Goal: Complete application form

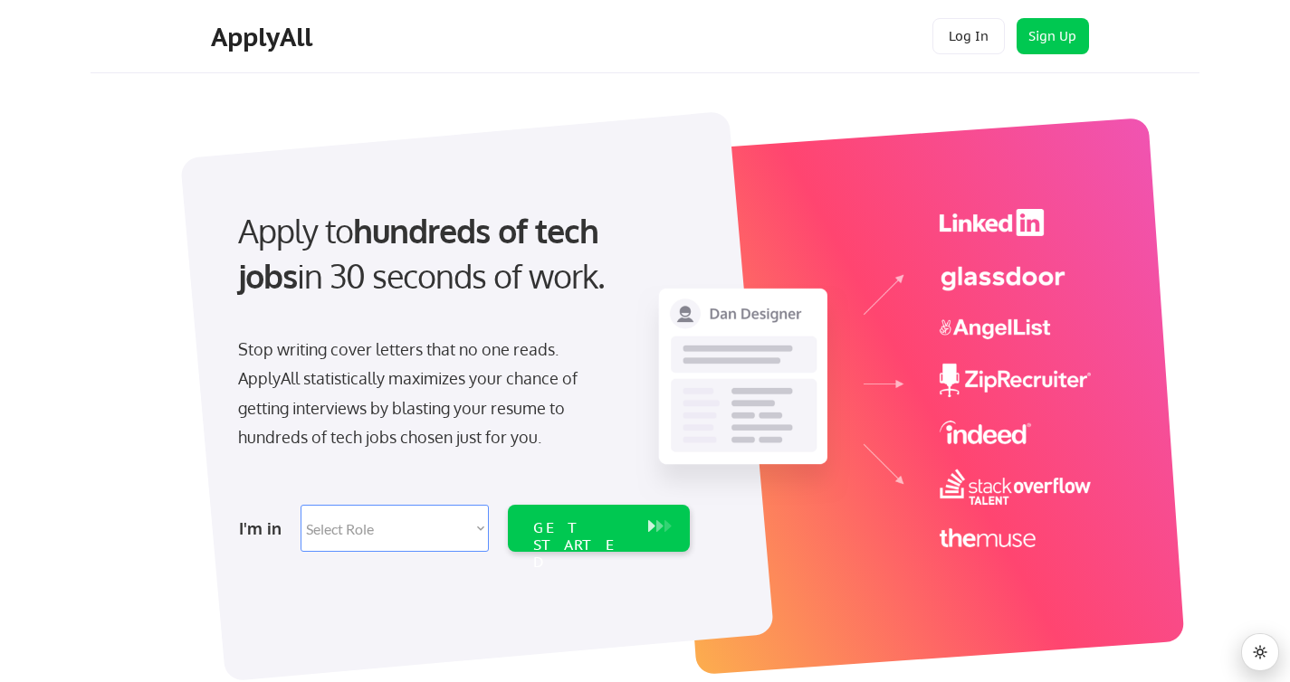
click at [380, 525] on select "Select Role Software Engineering Product Management Customer Success Sales UI/U…" at bounding box center [395, 528] width 188 height 47
select select ""engineering""
click at [301, 505] on select "Select Role Software Engineering Product Management Customer Success Sales UI/U…" at bounding box center [395, 528] width 188 height 47
select select ""engineering""
click at [572, 530] on div "GET STARTED" at bounding box center [581, 546] width 97 height 52
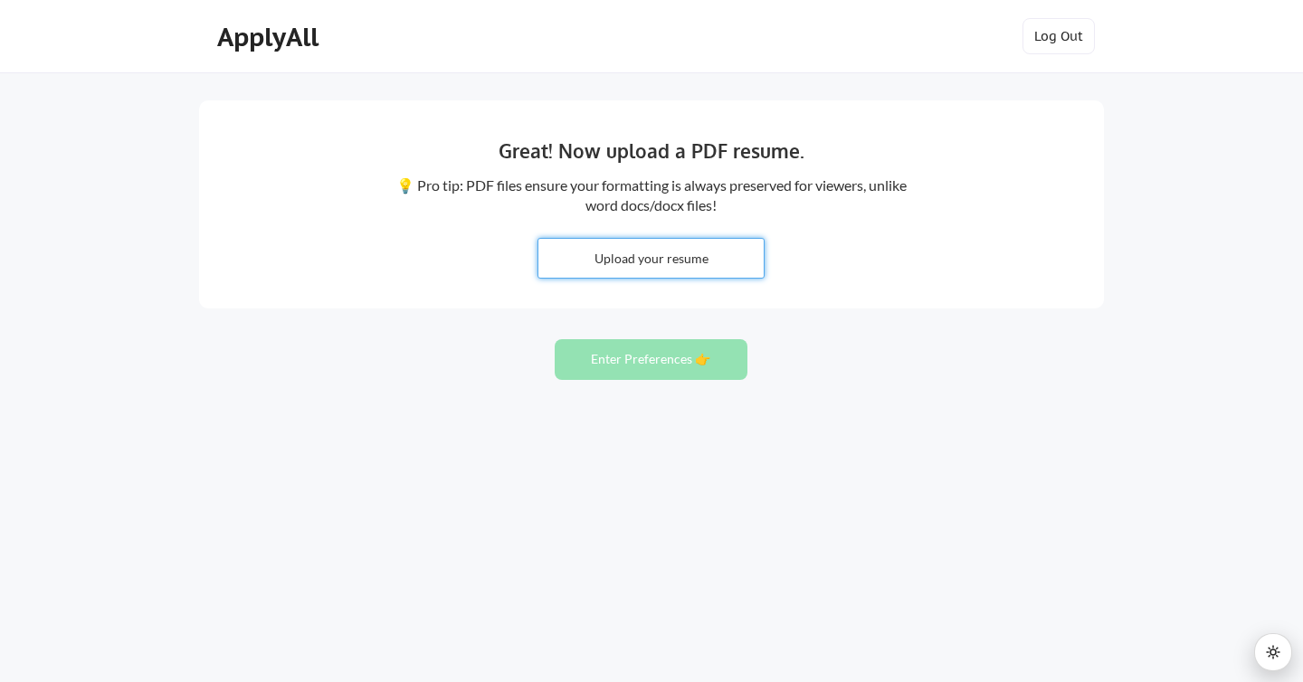
click at [603, 265] on input "file" at bounding box center [651, 258] width 225 height 39
type input "C:\fakepath\yotam_baram_resume.pdf"
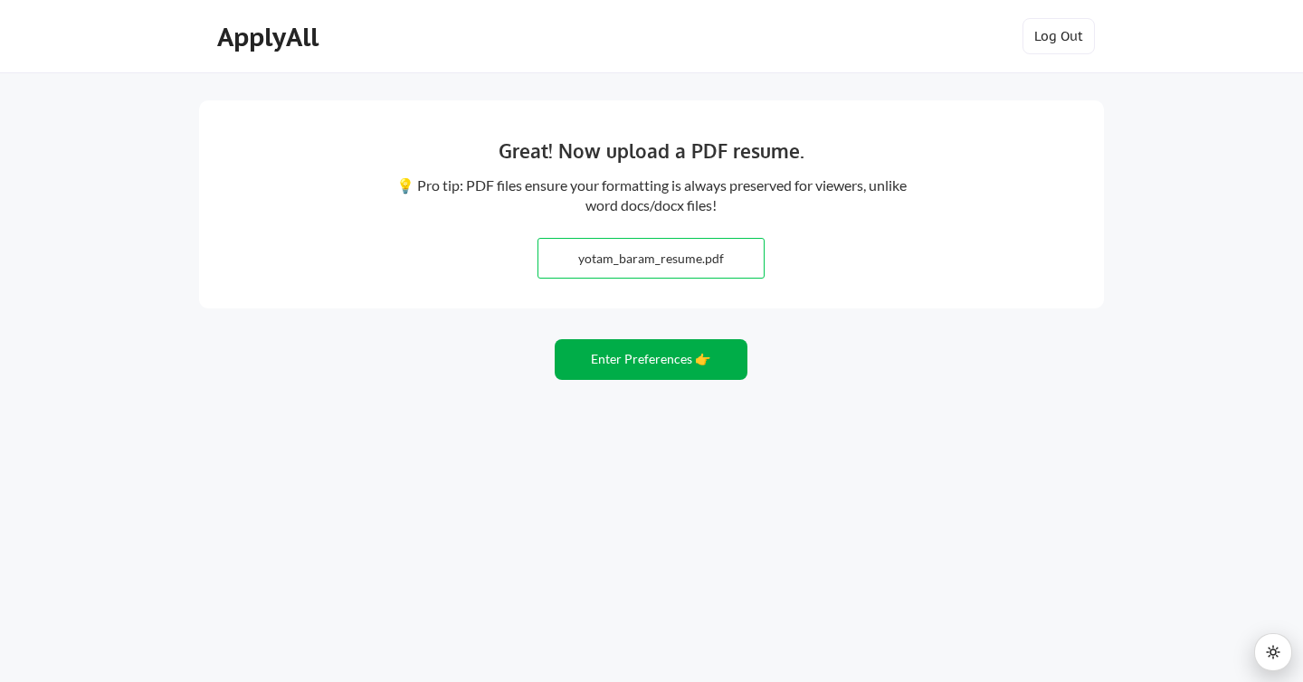
click at [590, 361] on button "Enter Preferences 👉" at bounding box center [651, 359] width 193 height 41
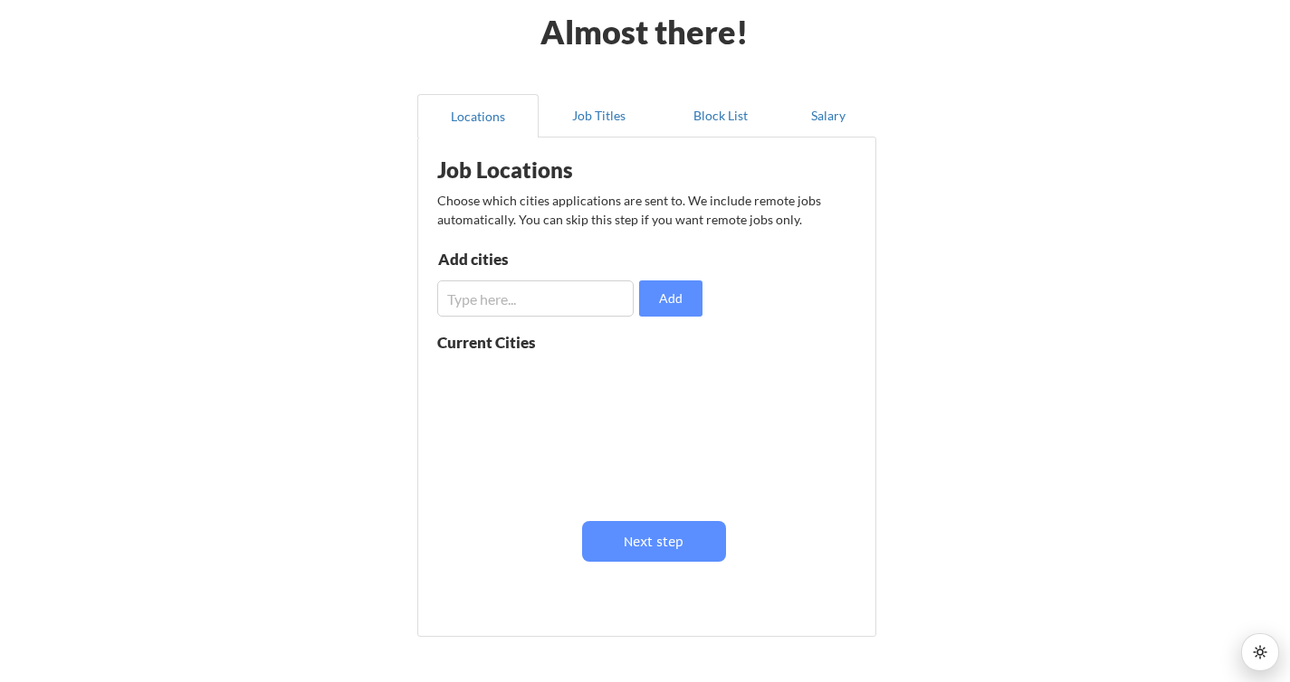
scroll to position [93, 0]
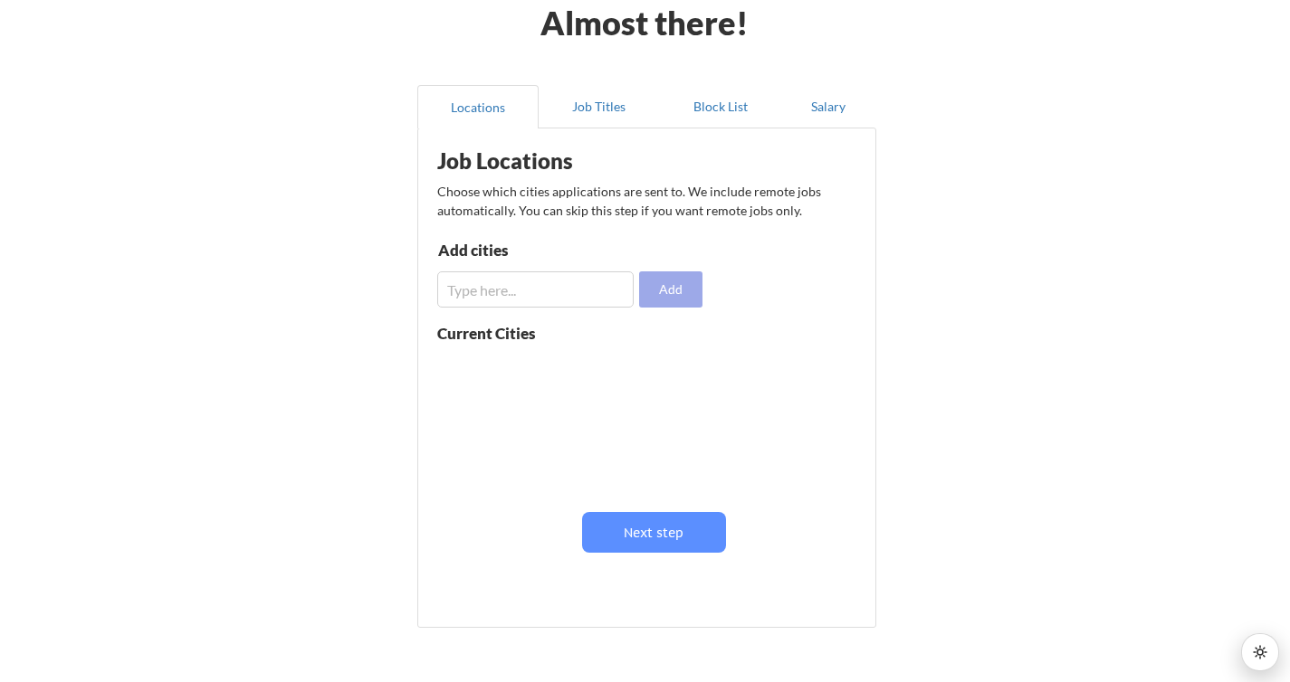
click at [671, 296] on button "Add" at bounding box center [670, 290] width 63 height 36
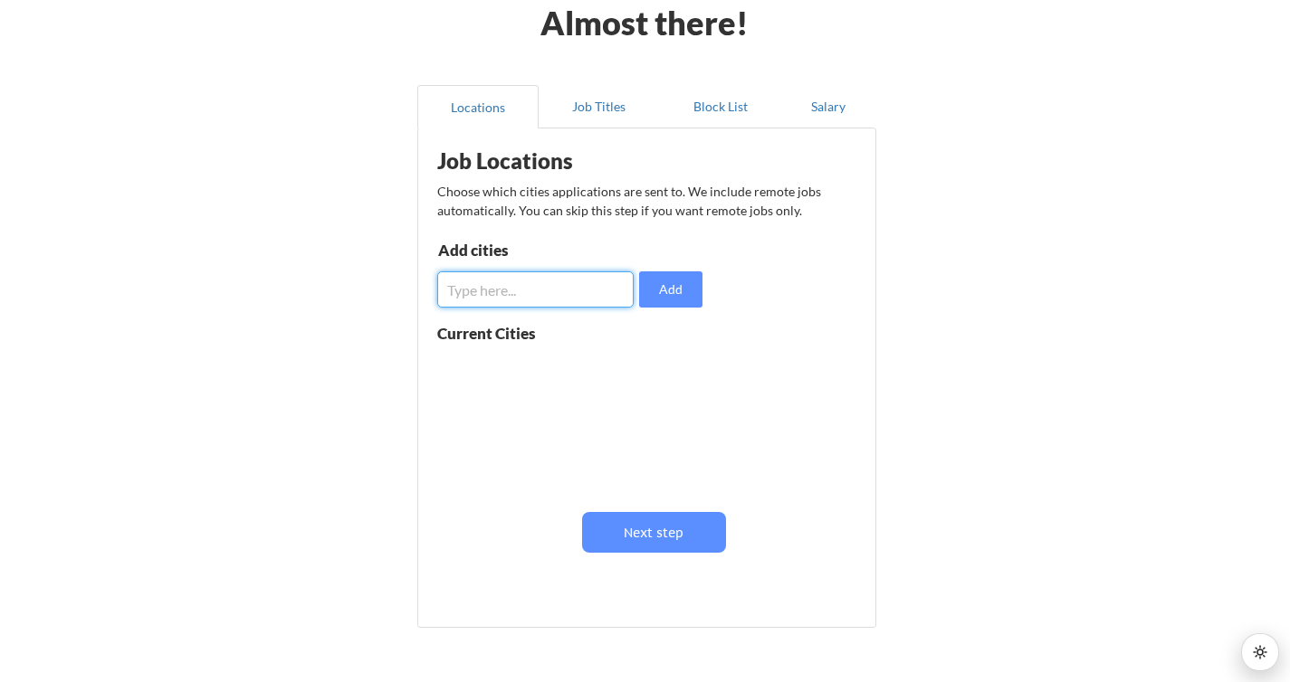
click at [516, 292] on input "input" at bounding box center [535, 290] width 196 height 36
type input "bellevue"
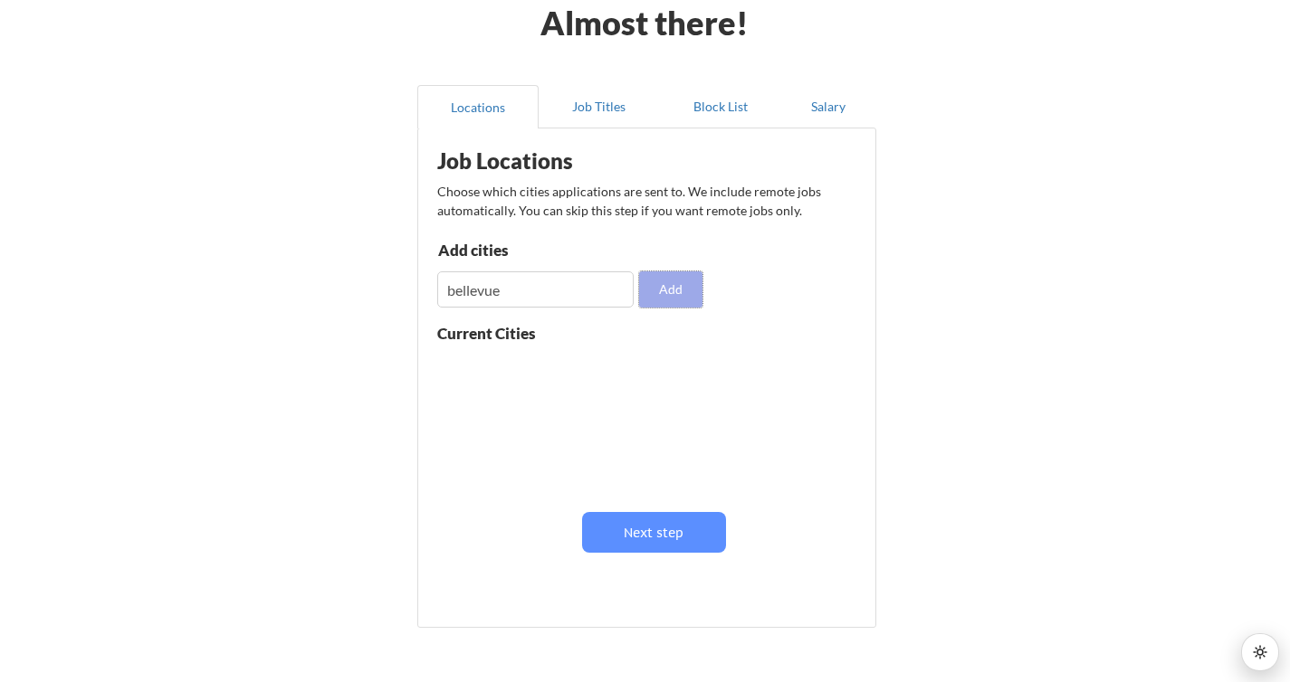
click at [696, 286] on button "Add" at bounding box center [670, 290] width 63 height 36
click at [551, 291] on input "input" at bounding box center [535, 290] width 196 height 36
click at [640, 363] on button at bounding box center [647, 369] width 14 height 14
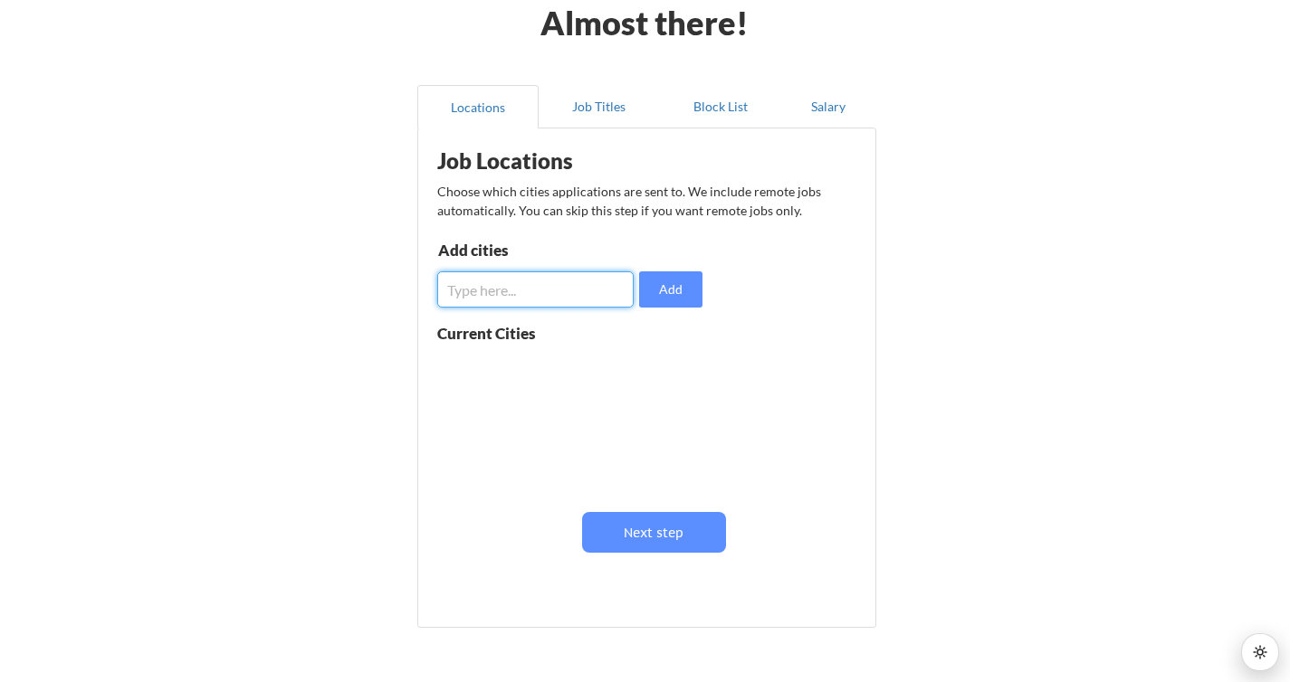
click at [521, 292] on input "input" at bounding box center [535, 290] width 196 height 36
type input "Bellevue, WA"
click at [649, 285] on button "Add" at bounding box center [670, 290] width 63 height 36
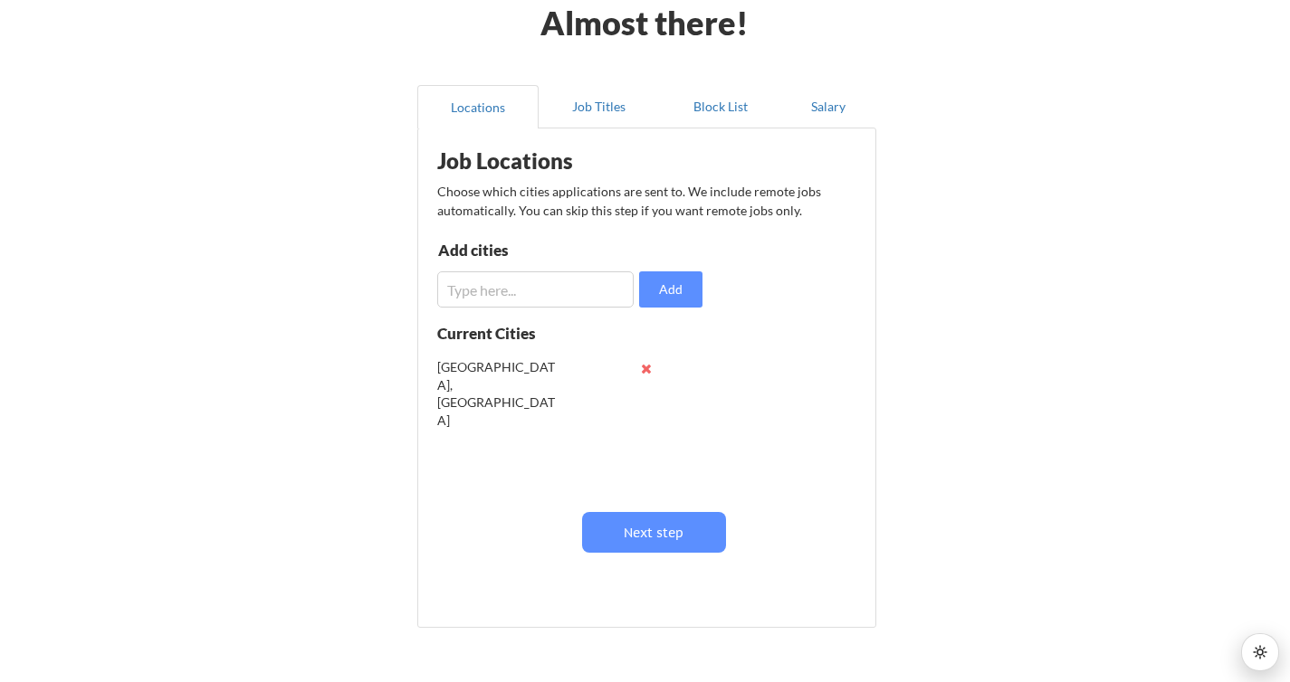
click at [570, 291] on input "input" at bounding box center [535, 290] width 196 height 36
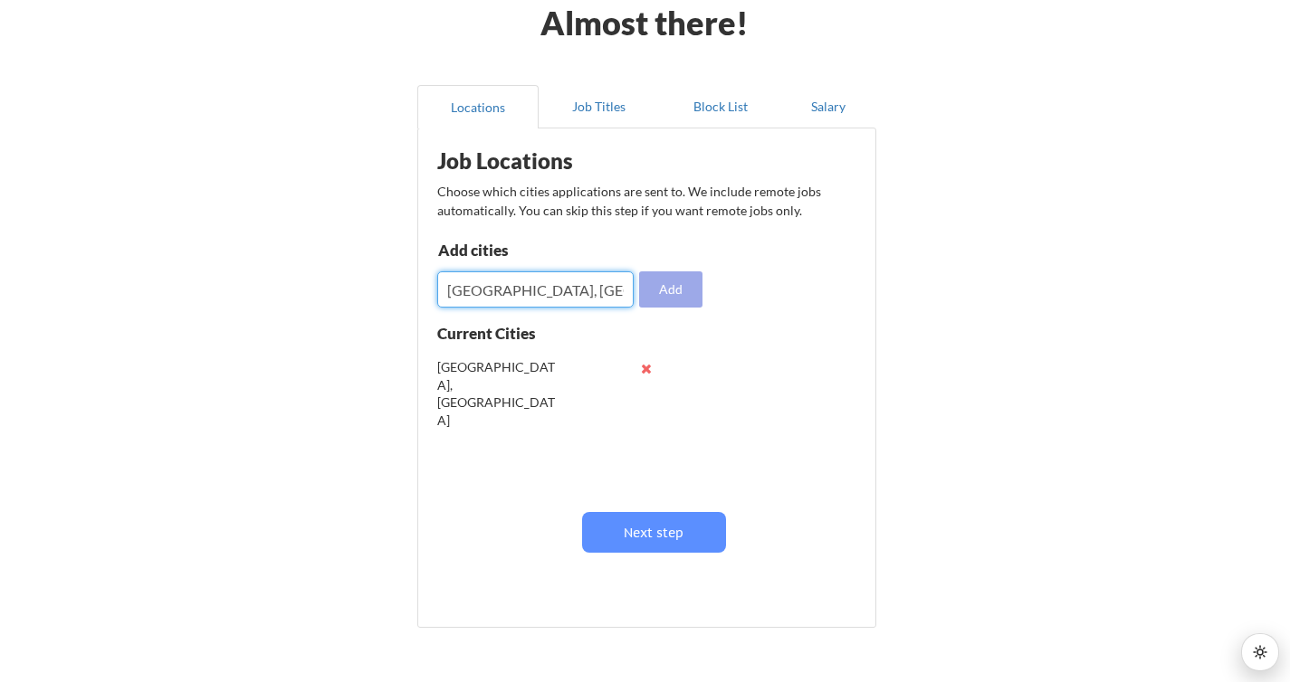
type input "Seattle, WA"
click at [686, 283] on button "Add" at bounding box center [670, 290] width 63 height 36
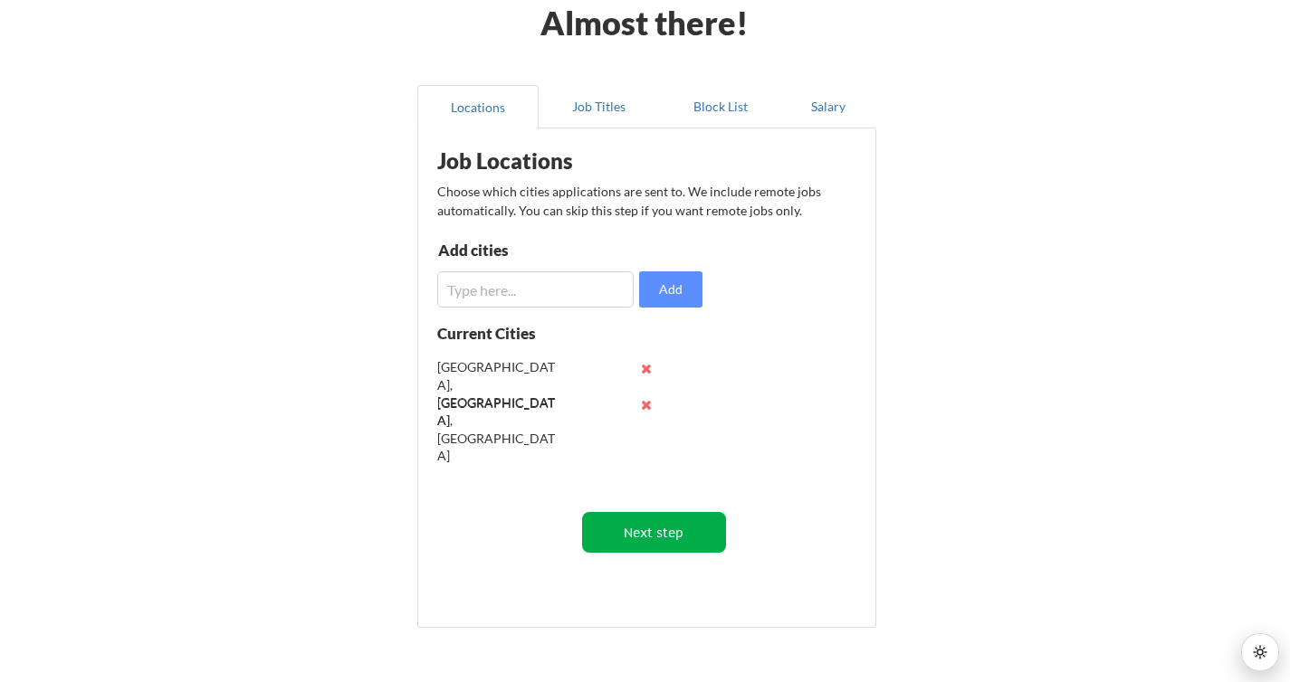
click at [673, 519] on button "Next step" at bounding box center [654, 532] width 144 height 41
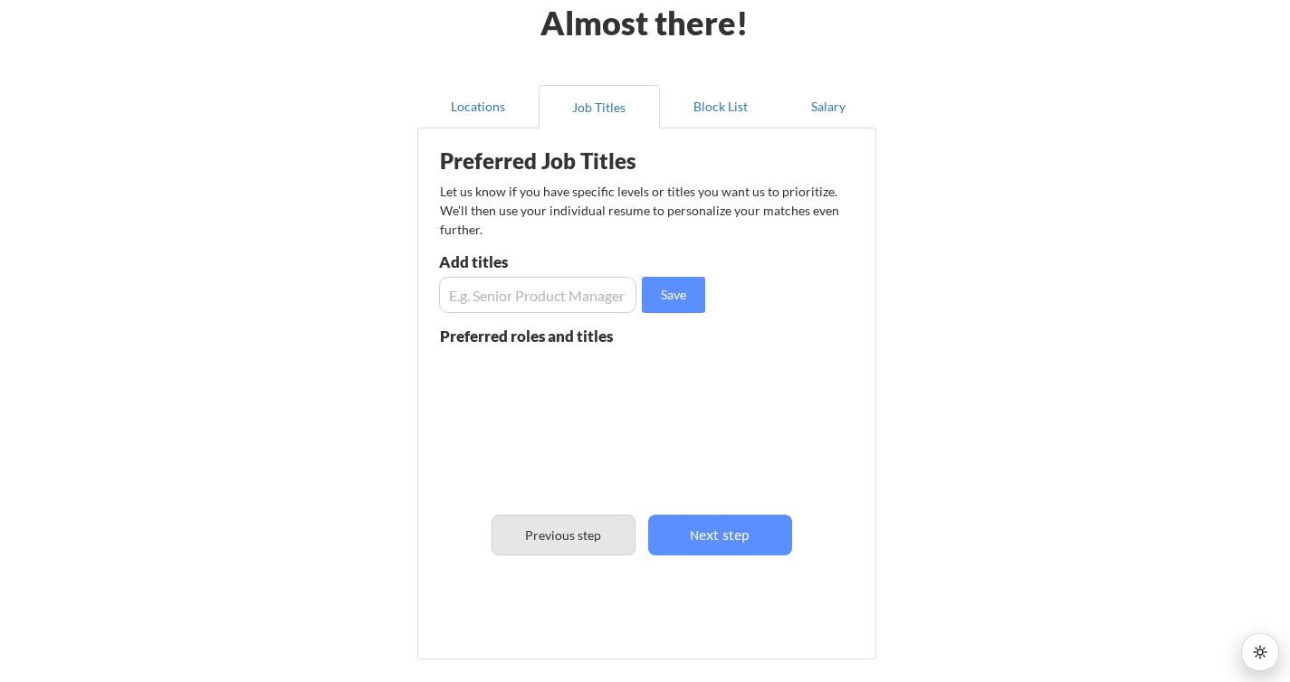
click at [605, 525] on button "Previous step" at bounding box center [563, 535] width 144 height 41
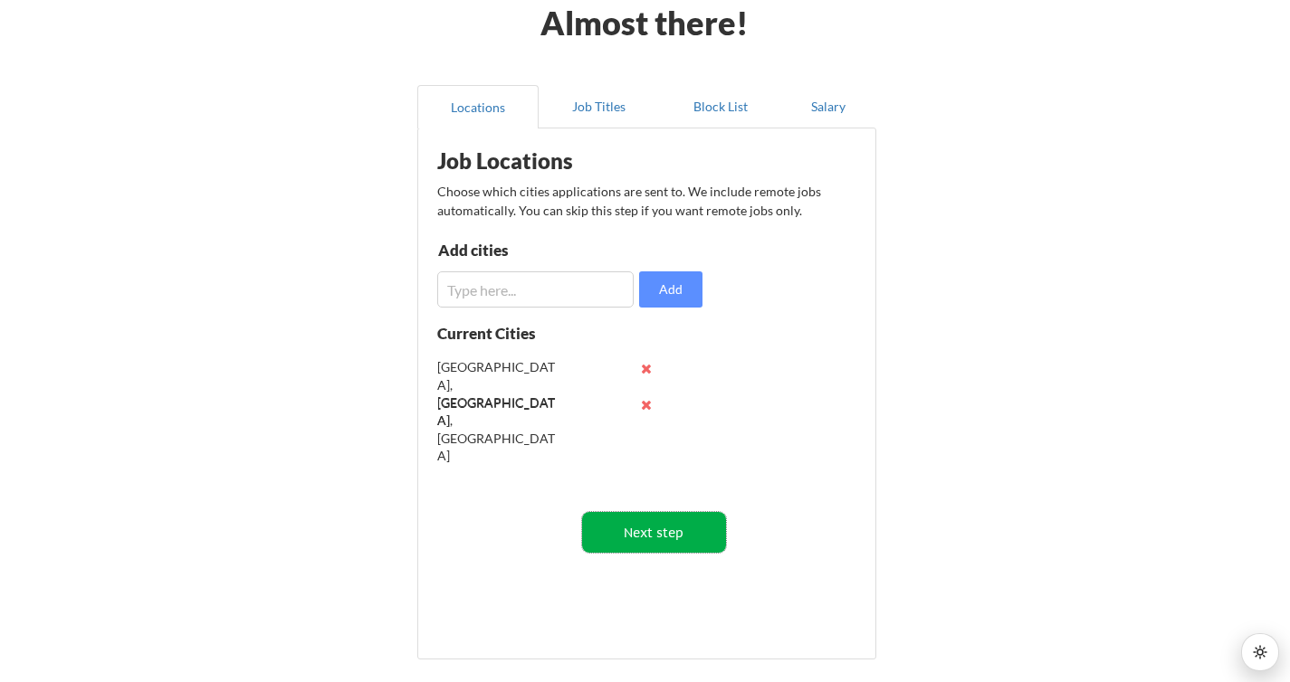
click at [655, 526] on button "Next step" at bounding box center [654, 532] width 144 height 41
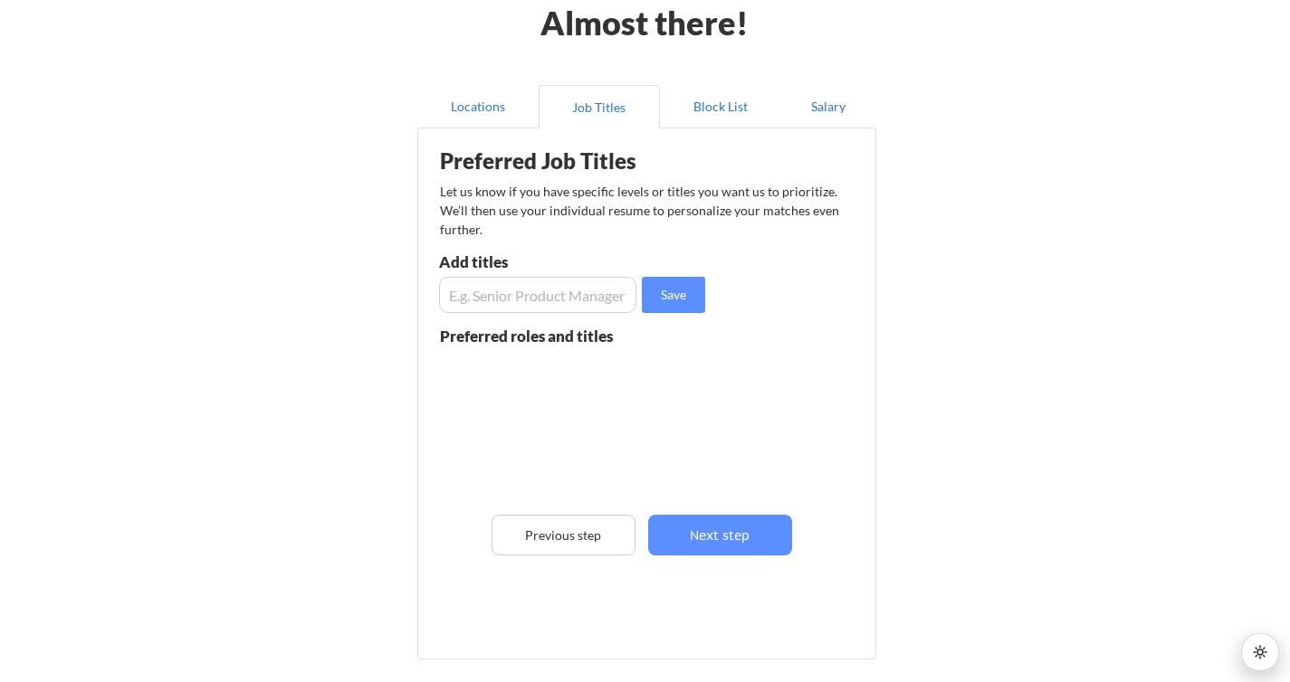
click at [572, 295] on input "input" at bounding box center [537, 295] width 197 height 36
type input "Software Developer"
click at [651, 289] on button "Save" at bounding box center [673, 295] width 63 height 36
click at [545, 290] on input "input" at bounding box center [537, 295] width 197 height 36
click at [487, 302] on input "input" at bounding box center [537, 295] width 197 height 36
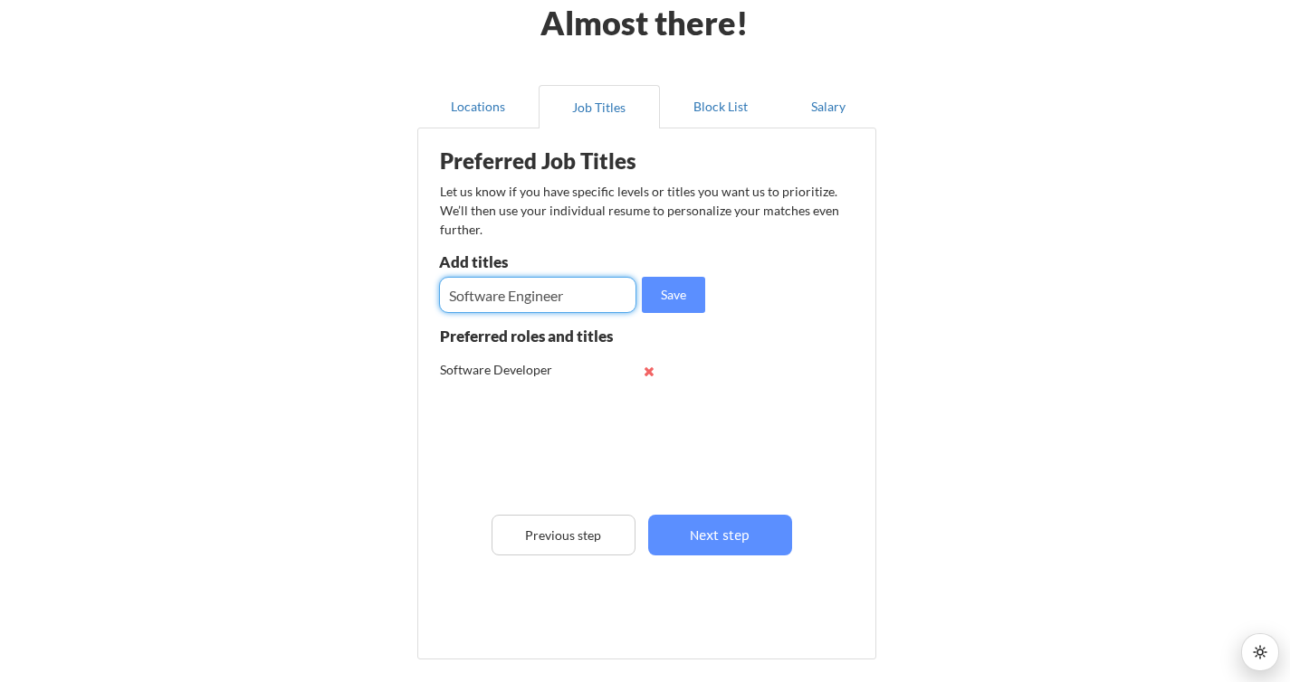
click at [542, 302] on input "input" at bounding box center [537, 295] width 197 height 36
type input "Software Engineer"
click at [664, 299] on button "Save" at bounding box center [673, 295] width 63 height 36
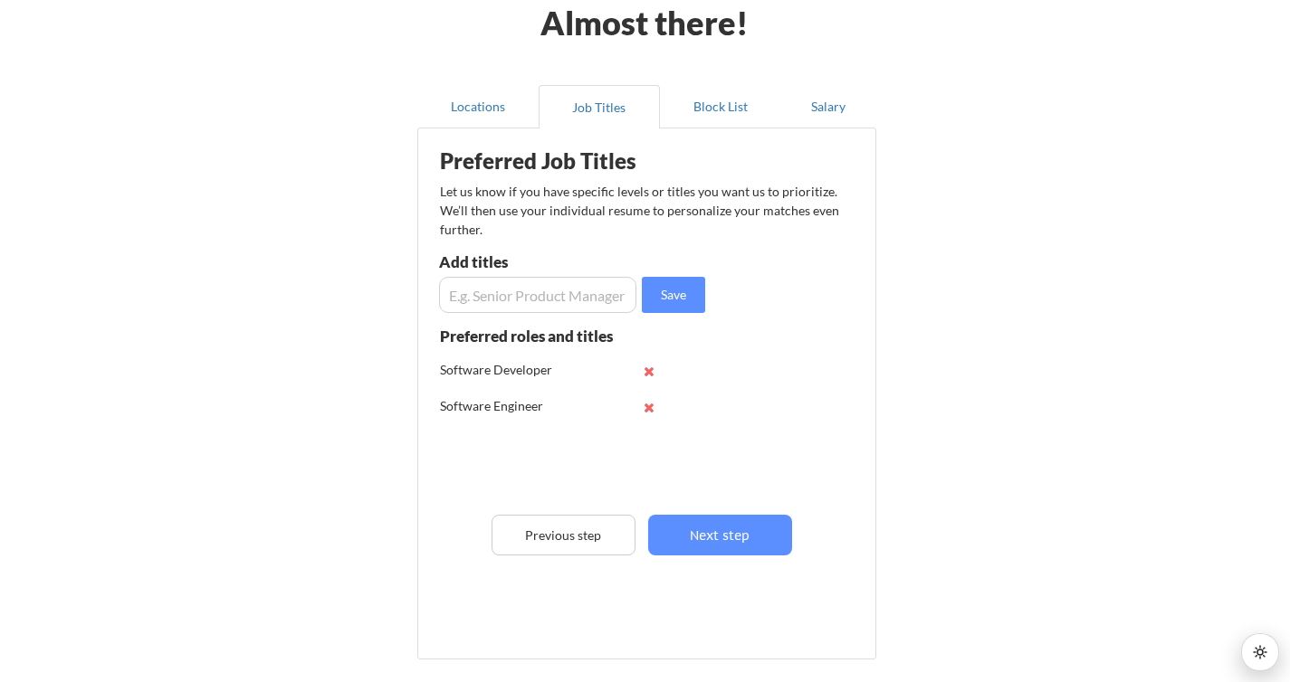
click at [537, 304] on input "input" at bounding box center [537, 295] width 197 height 36
paste input "Software Engineer"
drag, startPoint x: 510, startPoint y: 298, endPoint x: 397, endPoint y: 299, distance: 112.2
click at [397, 299] on div "Almost there! Locations Job Titles Block List Salary Preferred Job Titles Let u…" at bounding box center [645, 366] width 1290 height 919
drag, startPoint x: 502, startPoint y: 296, endPoint x: 456, endPoint y: 301, distance: 46.4
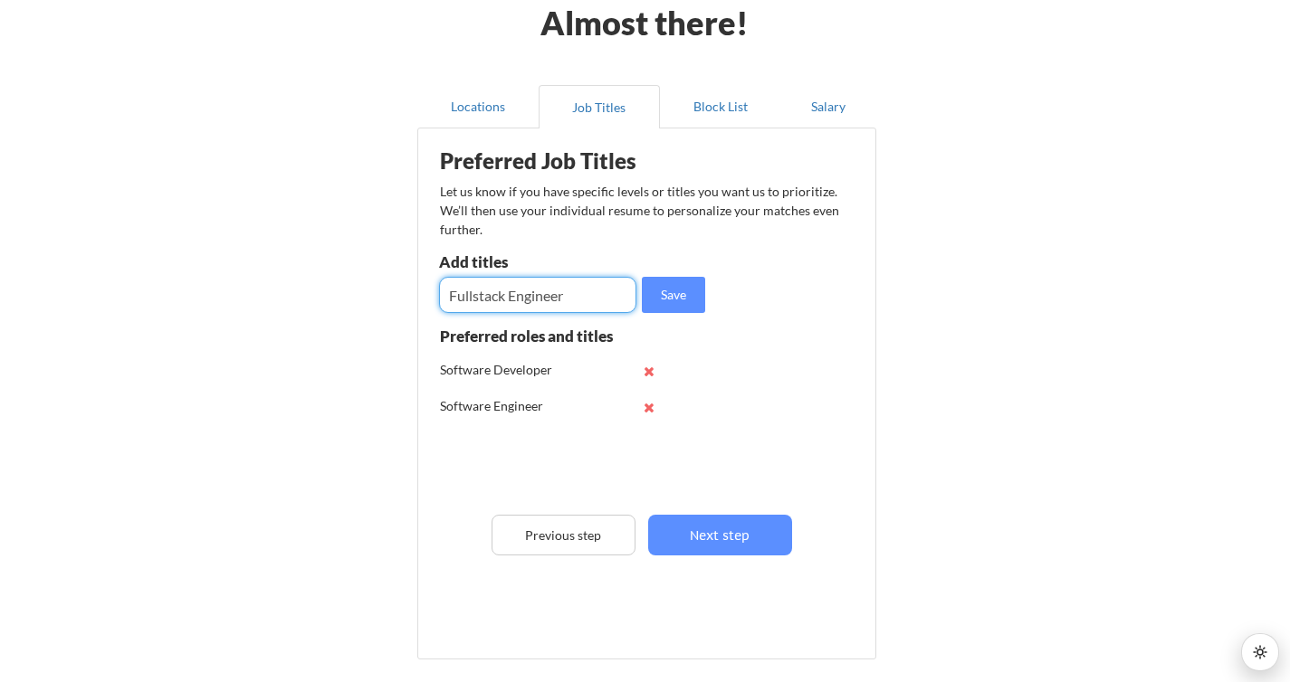
click at [456, 301] on input "input" at bounding box center [537, 295] width 197 height 36
type input "Frontend Engineer"
click at [663, 296] on button "Save" at bounding box center [673, 295] width 63 height 36
click at [513, 301] on input "input" at bounding box center [537, 295] width 197 height 36
paste input "Software Engineer"
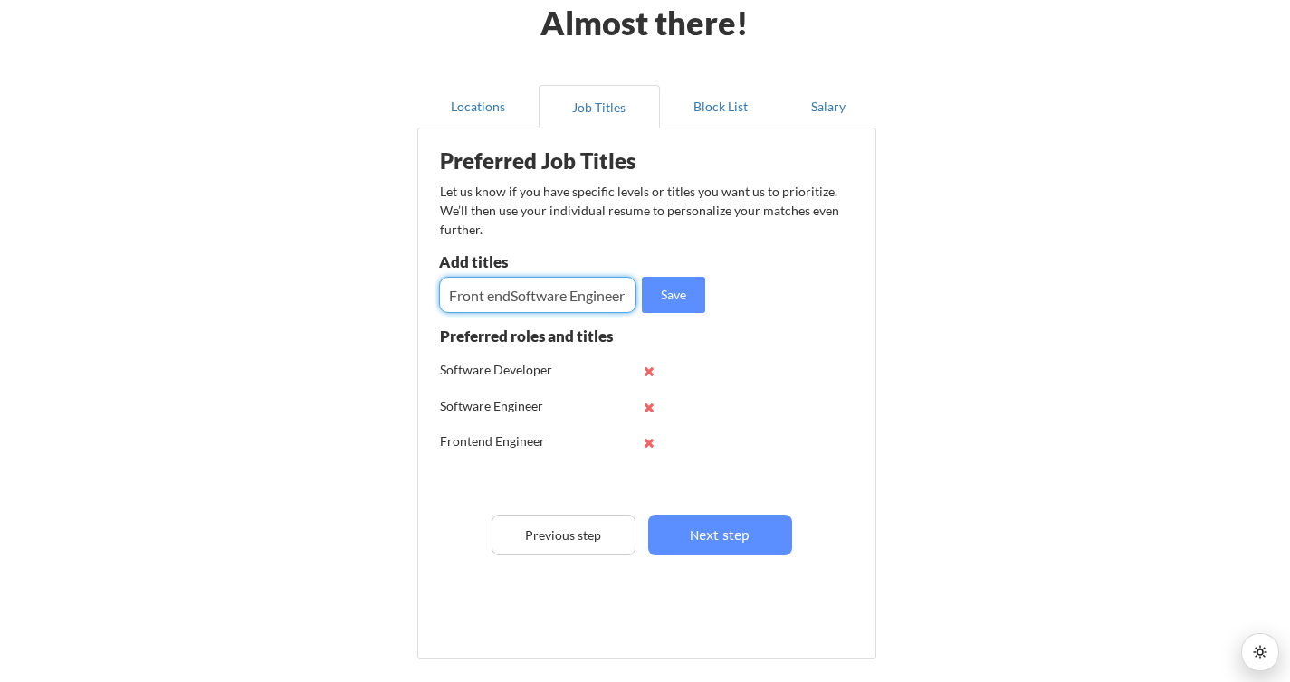
scroll to position [0, 1]
drag, startPoint x: 510, startPoint y: 300, endPoint x: 563, endPoint y: 296, distance: 53.5
click at [563, 296] on input "input" at bounding box center [537, 295] width 197 height 36
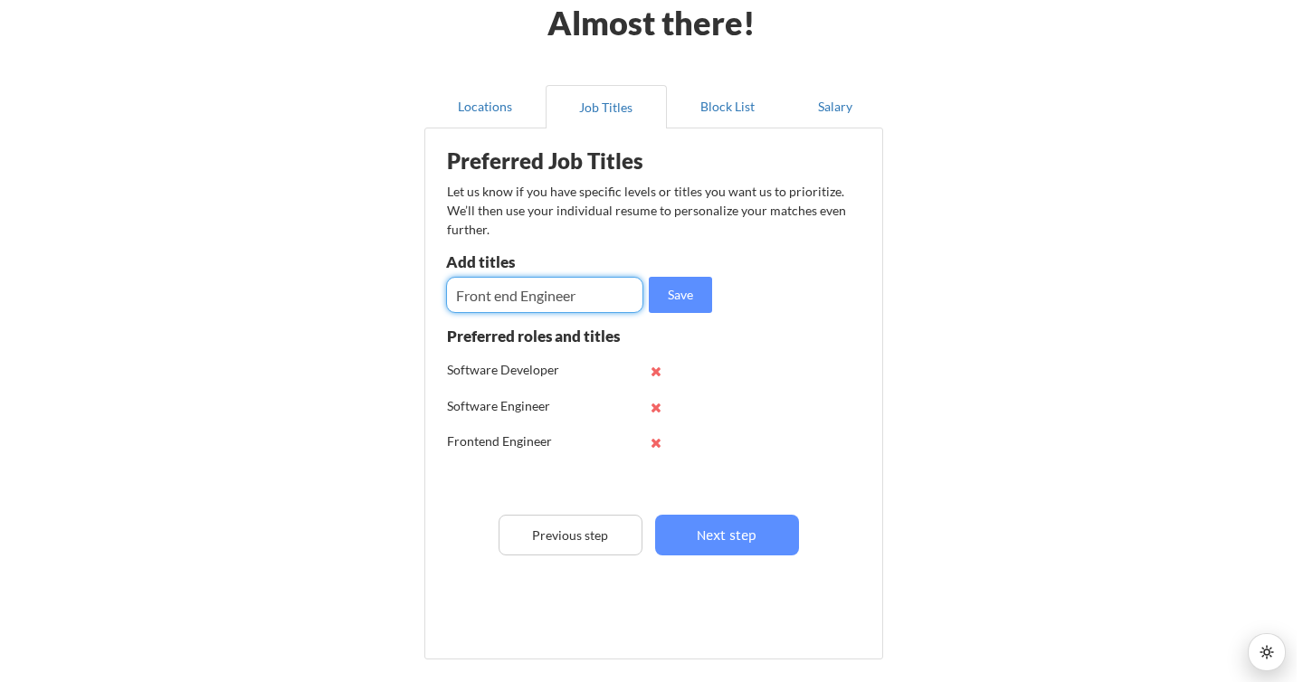
scroll to position [0, 0]
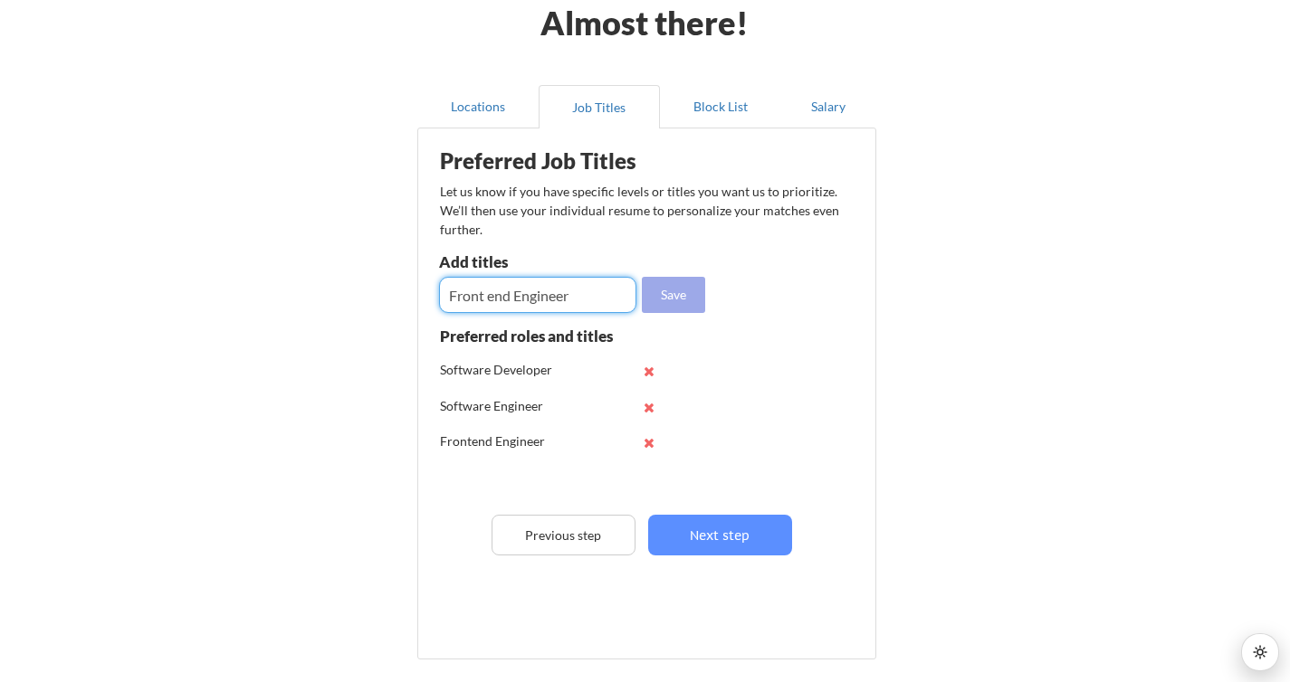
type input "Front end Engineer"
click at [685, 298] on button "Save" at bounding box center [673, 295] width 63 height 36
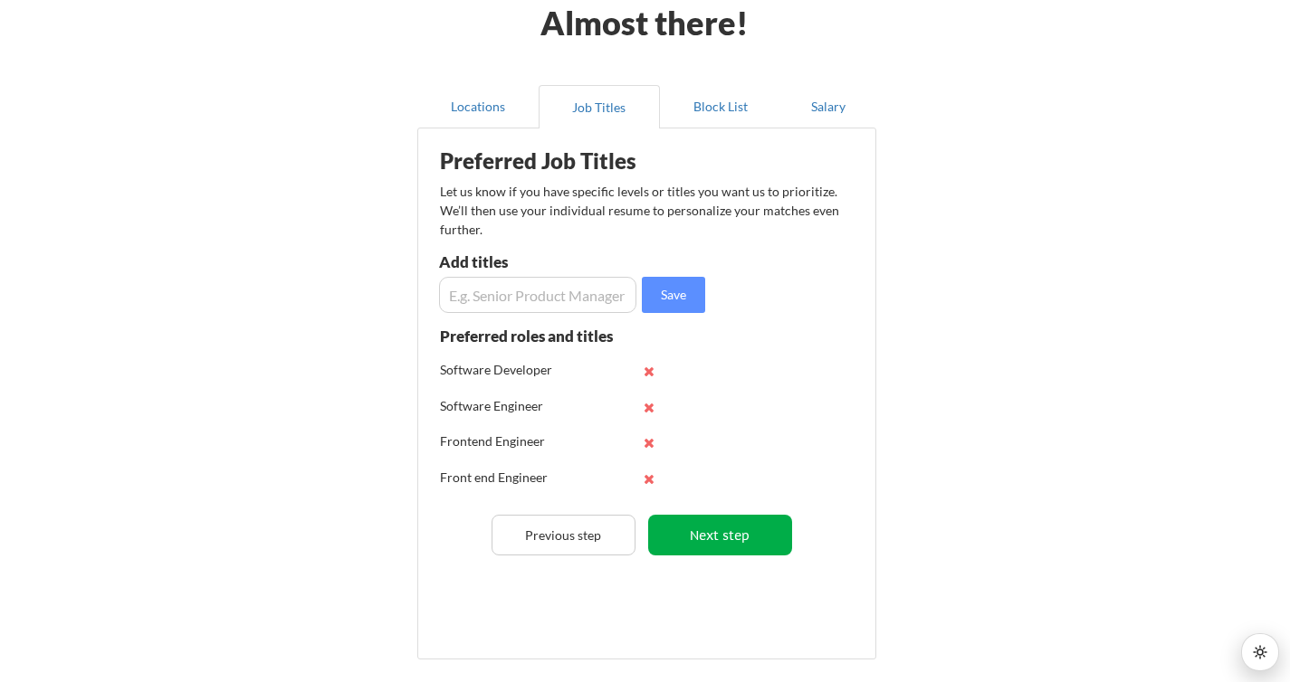
click at [711, 525] on button "Next step" at bounding box center [720, 535] width 144 height 41
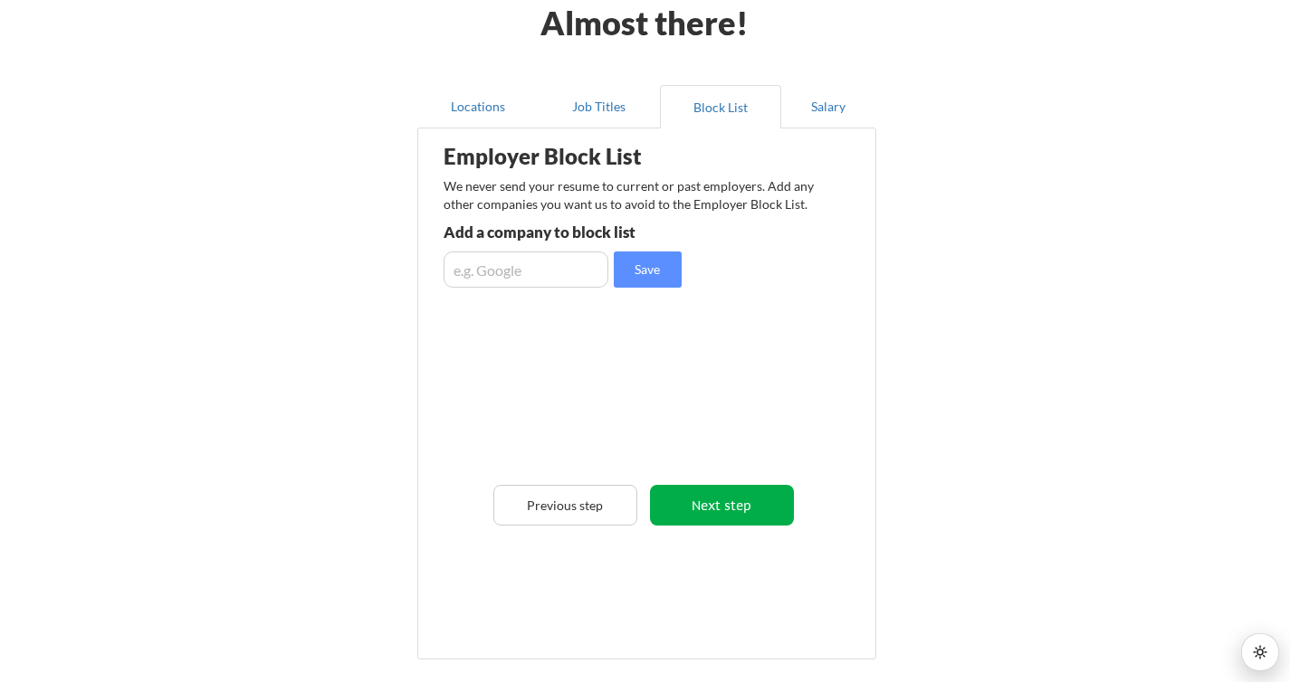
click at [711, 515] on button "Next step" at bounding box center [722, 505] width 144 height 41
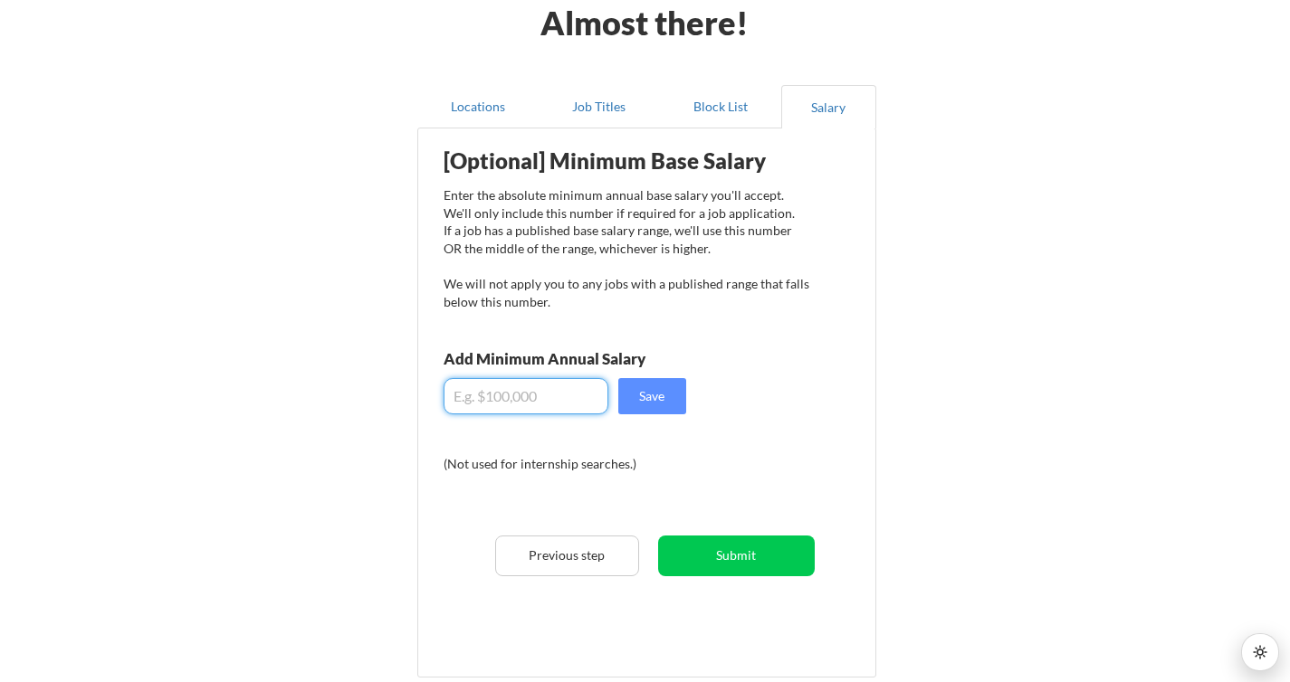
click at [503, 390] on input "input" at bounding box center [526, 396] width 165 height 36
type input "$120,000"
click at [683, 406] on button "Save" at bounding box center [652, 396] width 68 height 36
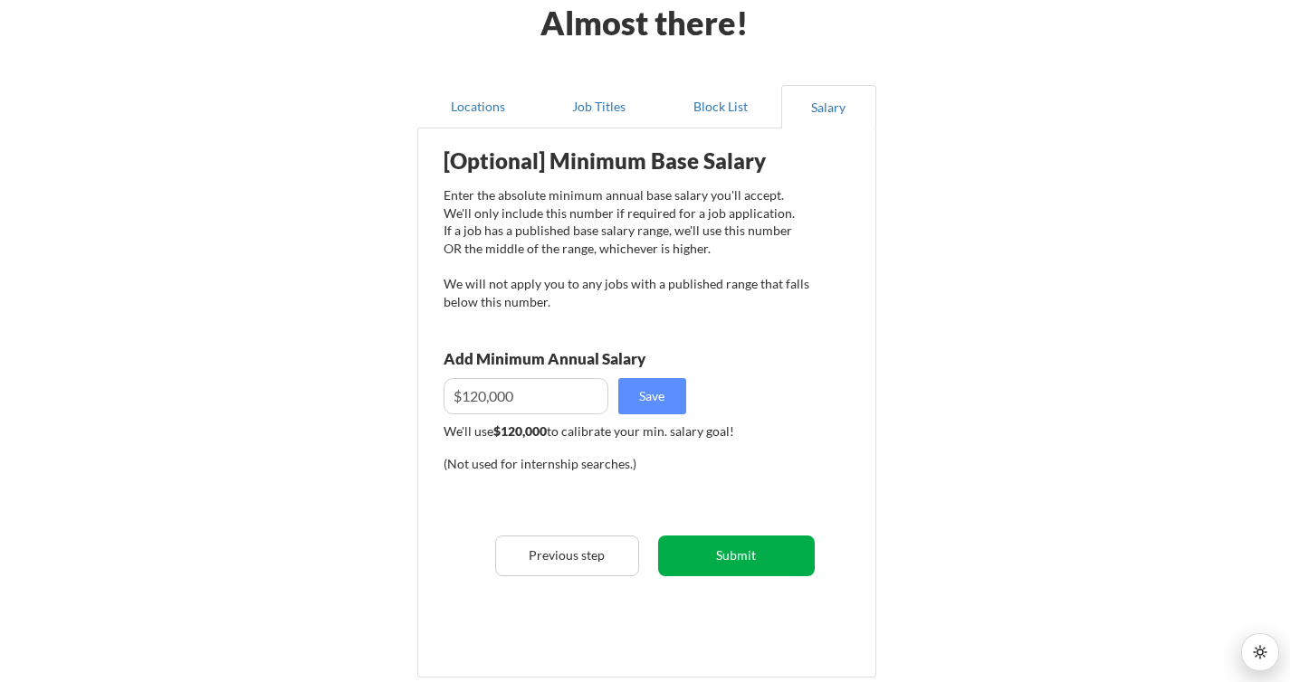
click at [727, 552] on button "Submit" at bounding box center [736, 556] width 157 height 41
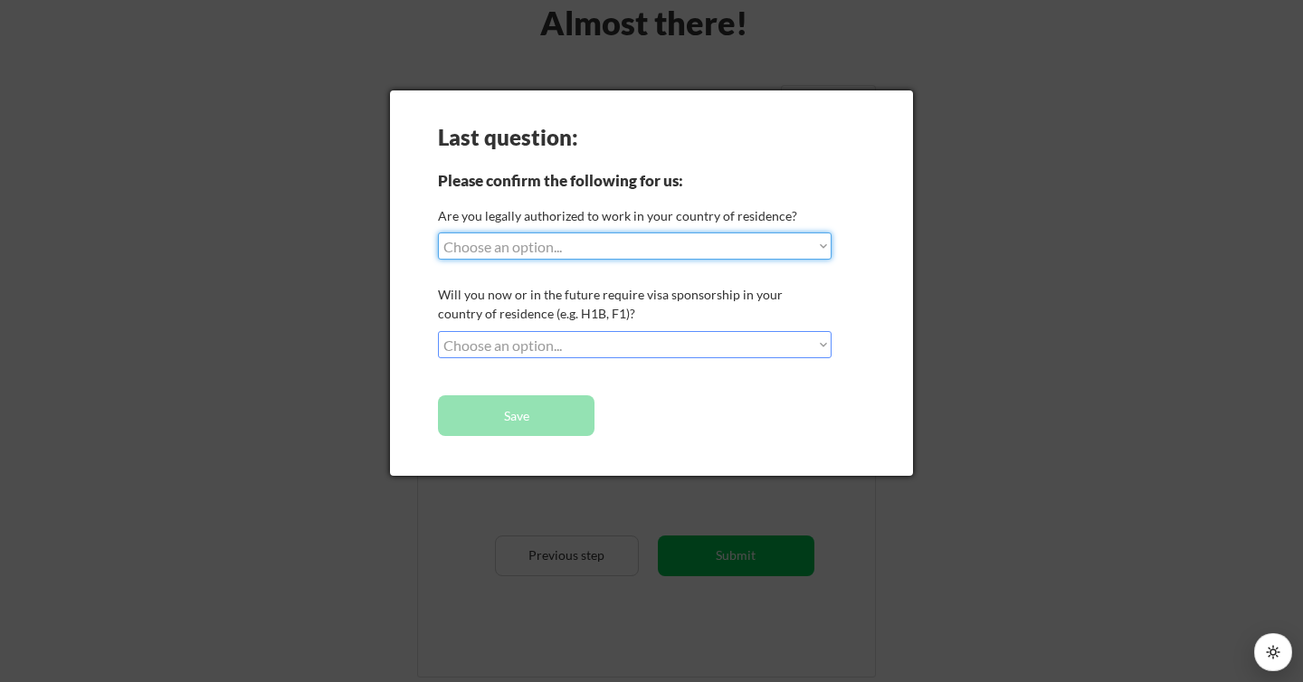
click at [549, 243] on select "Choose an option... Yes, I am a US Citizen Yes, I am a Canadian Citizen Yes, I …" at bounding box center [635, 246] width 394 height 27
select select ""yes__i_am_a_us_citizen""
click at [438, 233] on select "Choose an option... Yes, I am a US Citizen Yes, I am a Canadian Citizen Yes, I …" at bounding box center [635, 246] width 394 height 27
click at [556, 339] on select "Choose an option... No, I will not need sponsorship Yes, I will need sponsorship" at bounding box center [635, 344] width 394 height 27
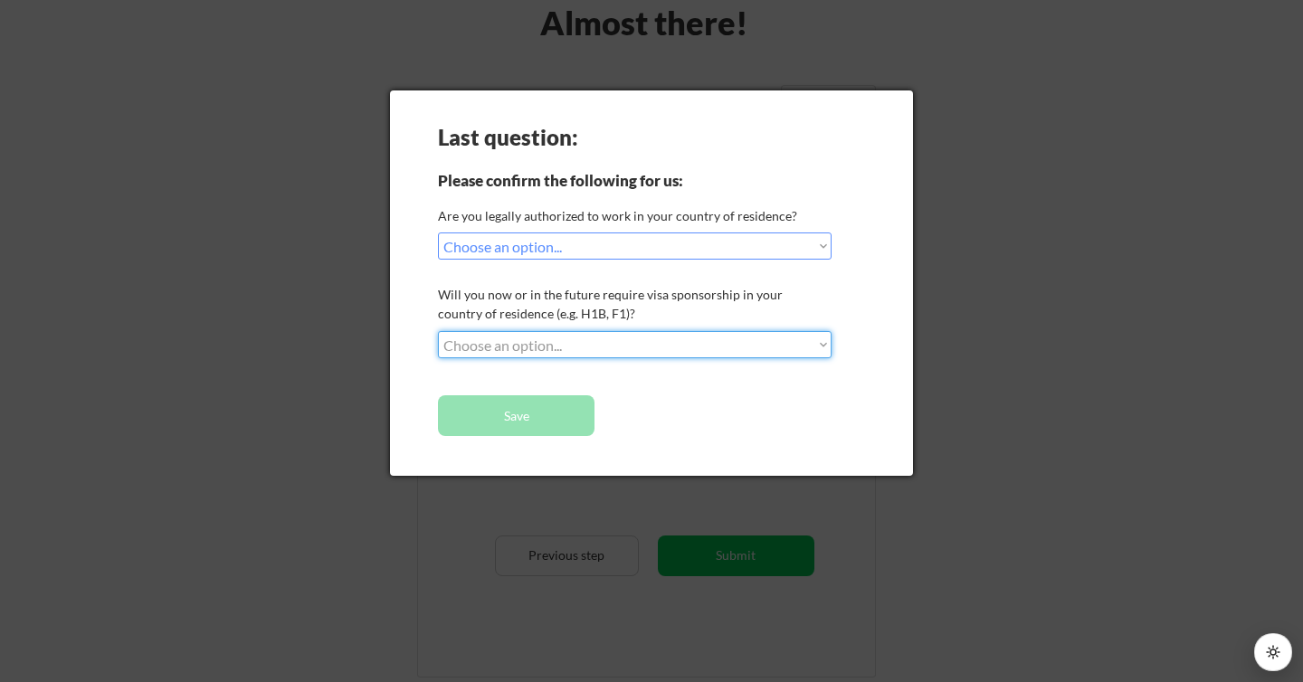
select select ""no__i_will_not_need_sponsorship""
click at [438, 331] on select "Choose an option... No, I will not need sponsorship Yes, I will need sponsorship" at bounding box center [635, 344] width 394 height 27
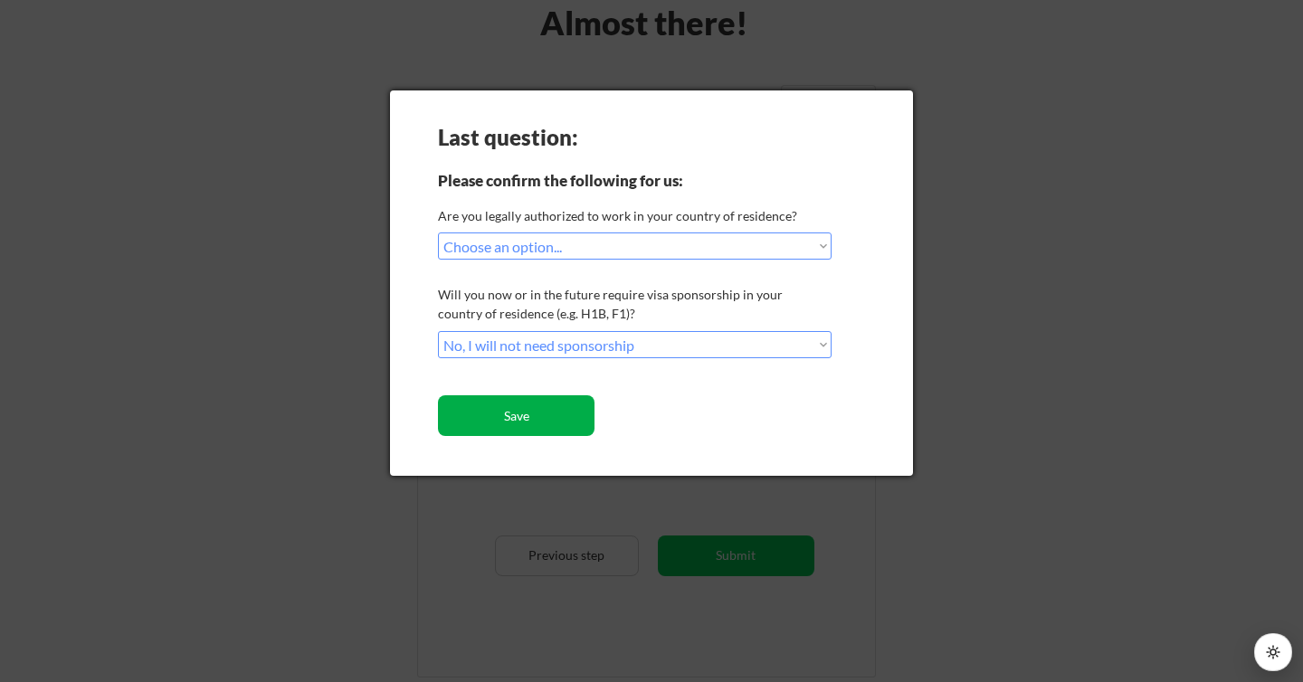
click at [514, 420] on button "Save" at bounding box center [516, 416] width 157 height 41
